Goal: Information Seeking & Learning: Learn about a topic

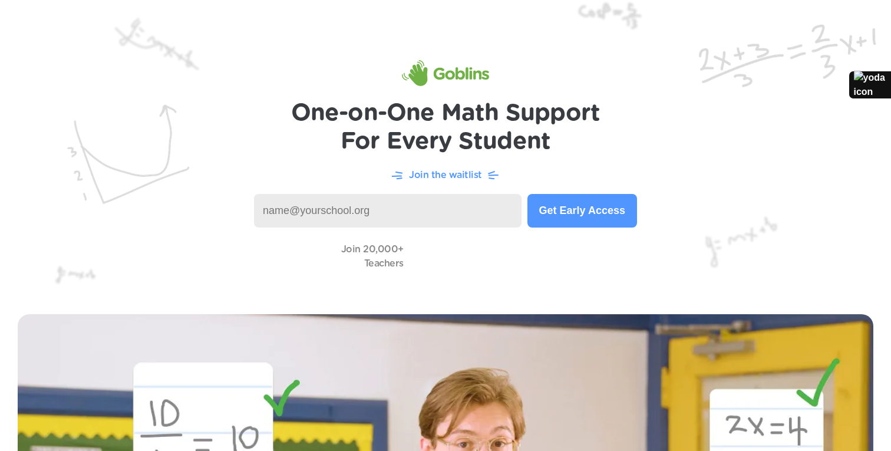
click at [872, 92] on div at bounding box center [870, 85] width 42 height 28
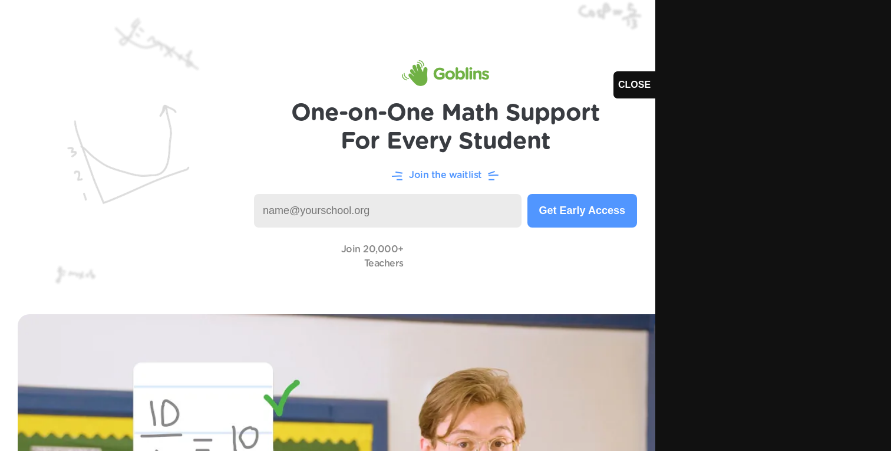
click at [644, 83] on div "CLOSE" at bounding box center [634, 85] width 42 height 28
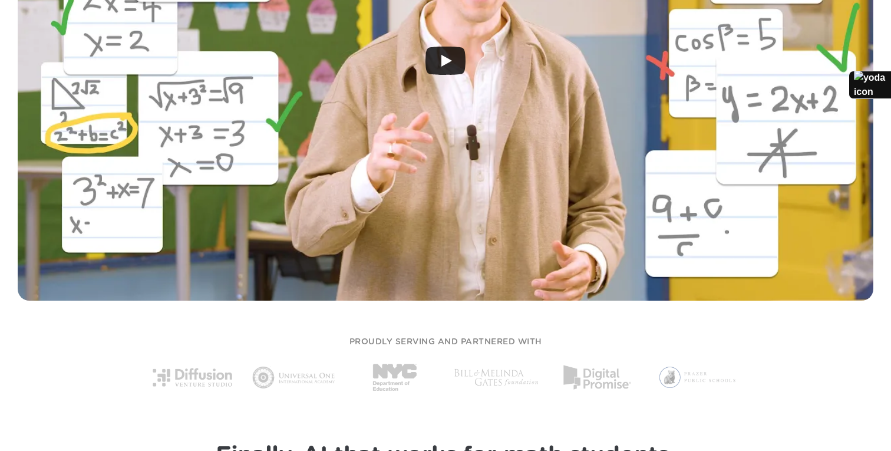
scroll to position [522, 0]
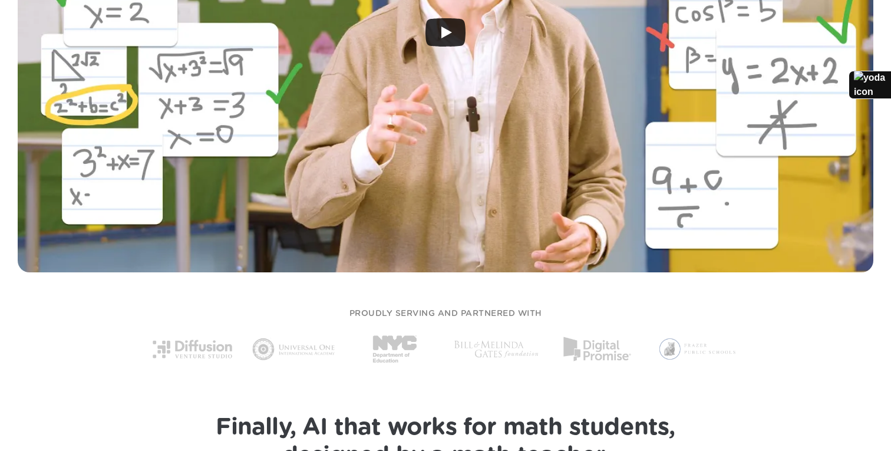
click at [560, 122] on div at bounding box center [446, 32] width 856 height 480
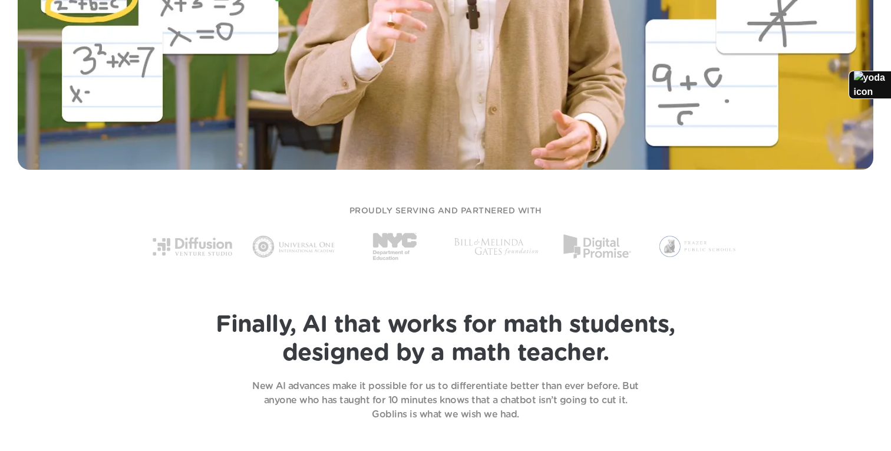
scroll to position [627, 0]
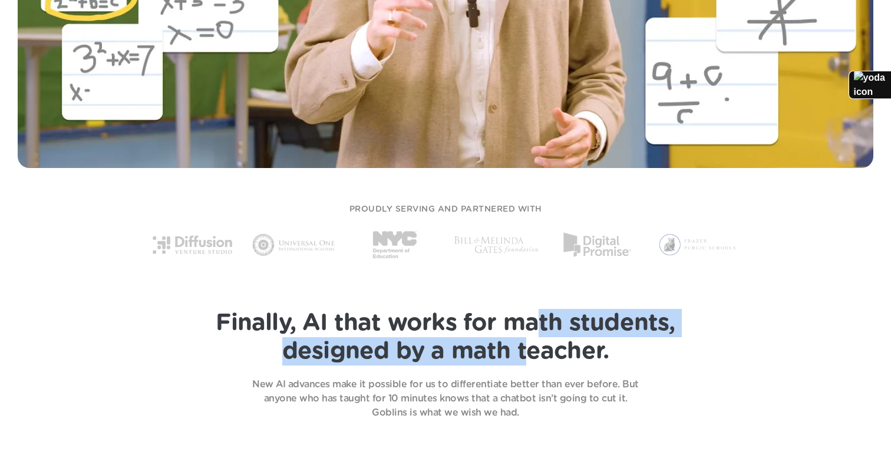
drag, startPoint x: 525, startPoint y: 342, endPoint x: 542, endPoint y: 311, distance: 35.6
click at [542, 311] on h1 "Finally, AI that works for math students, designed by a math teacher." at bounding box center [445, 337] width 459 height 57
click at [542, 311] on span "Finally, AI that works for math students," at bounding box center [445, 323] width 459 height 24
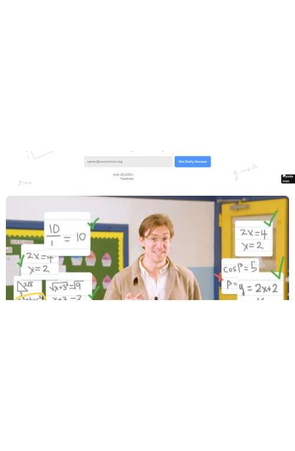
scroll to position [0, 0]
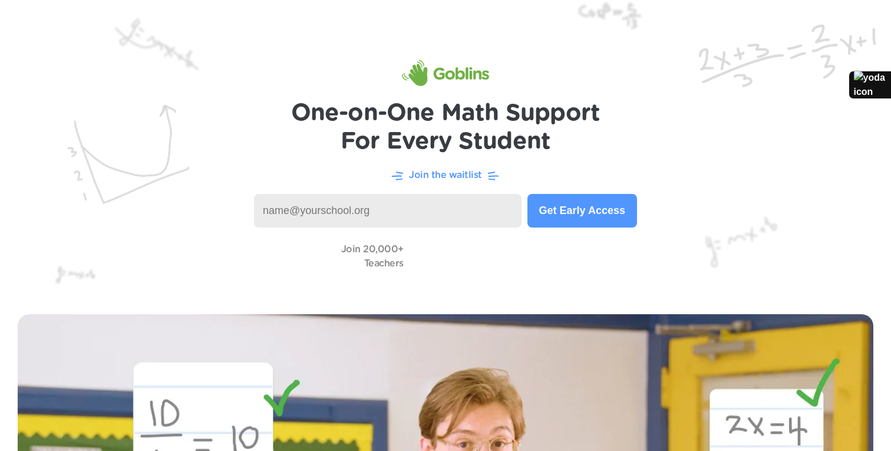
click at [434, 85] on img at bounding box center [445, 73] width 87 height 26
click at [427, 76] on img at bounding box center [445, 73] width 87 height 26
click at [454, 76] on img at bounding box center [445, 73] width 87 height 26
click at [453, 171] on p "Join the waitlist" at bounding box center [445, 175] width 73 height 14
click at [430, 217] on input at bounding box center [388, 211] width 268 height 34
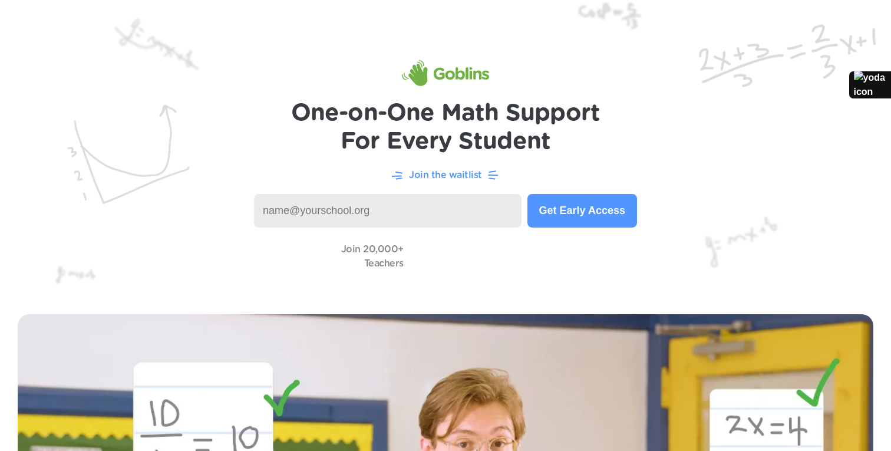
type input "a"
drag, startPoint x: 439, startPoint y: 261, endPoint x: 525, endPoint y: 261, distance: 85.5
click at [525, 261] on video at bounding box center [469, 256] width 118 height 34
drag, startPoint x: 499, startPoint y: 256, endPoint x: 461, endPoint y: 256, distance: 37.7
click at [461, 256] on video at bounding box center [469, 256] width 118 height 34
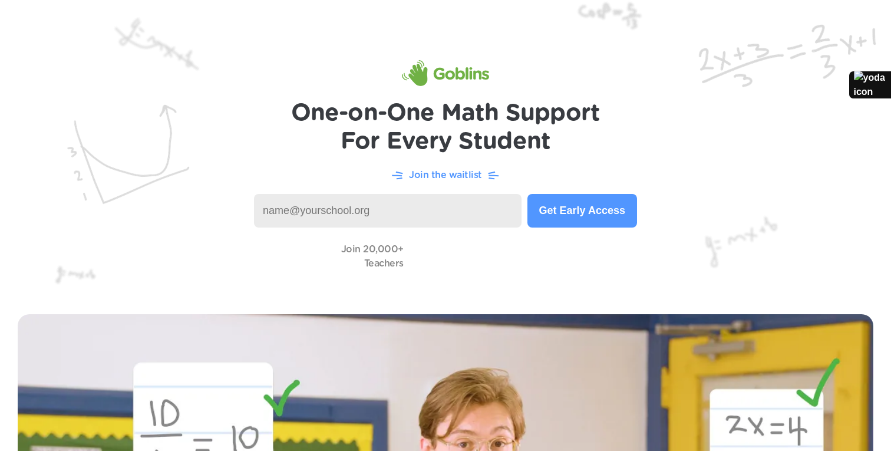
click at [509, 291] on img at bounding box center [445, 148] width 891 height 296
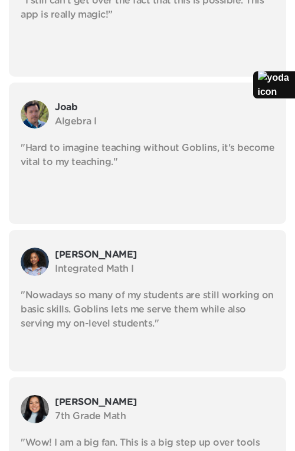
scroll to position [3773, 0]
